Goal: Task Accomplishment & Management: Use online tool/utility

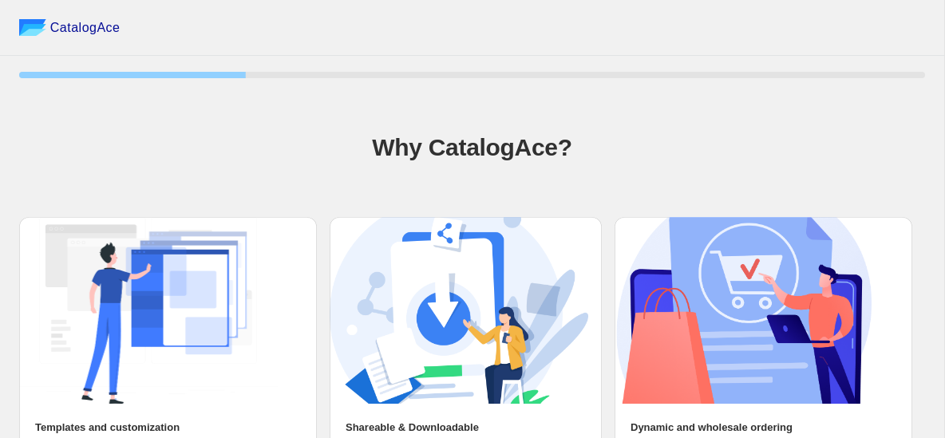
scroll to position [128, 0]
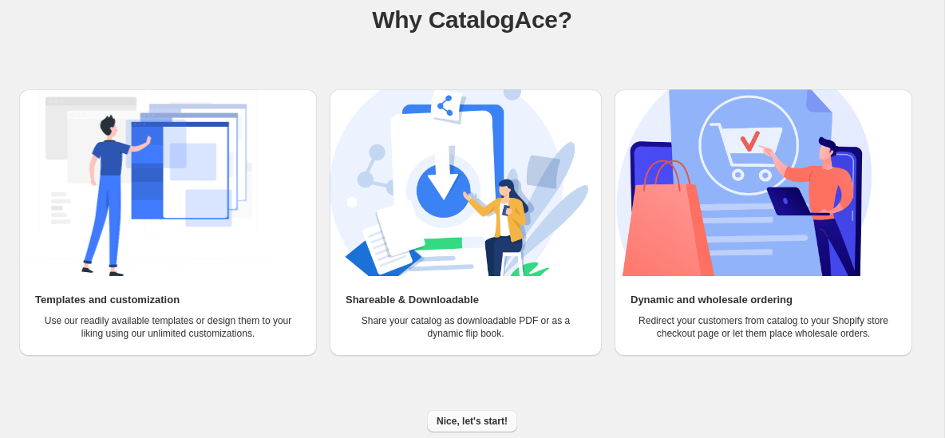
click at [475, 422] on span "Nice, let's start!" at bounding box center [472, 421] width 71 height 13
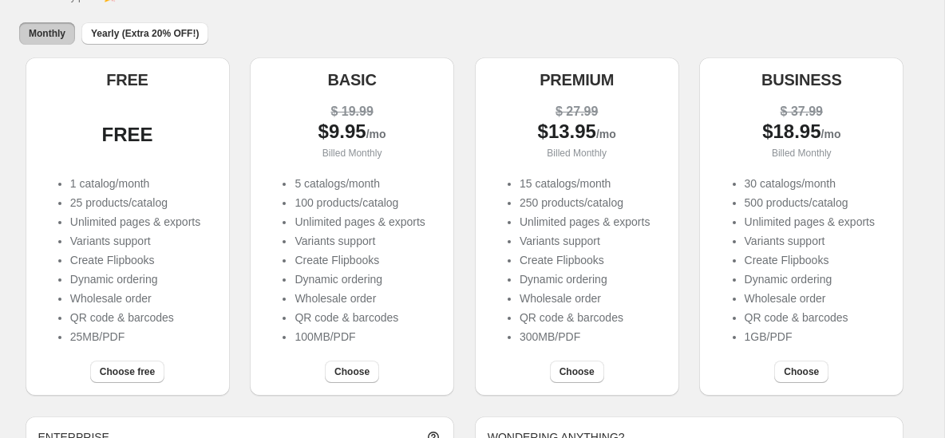
scroll to position [129, 0]
